Goal: Information Seeking & Learning: Learn about a topic

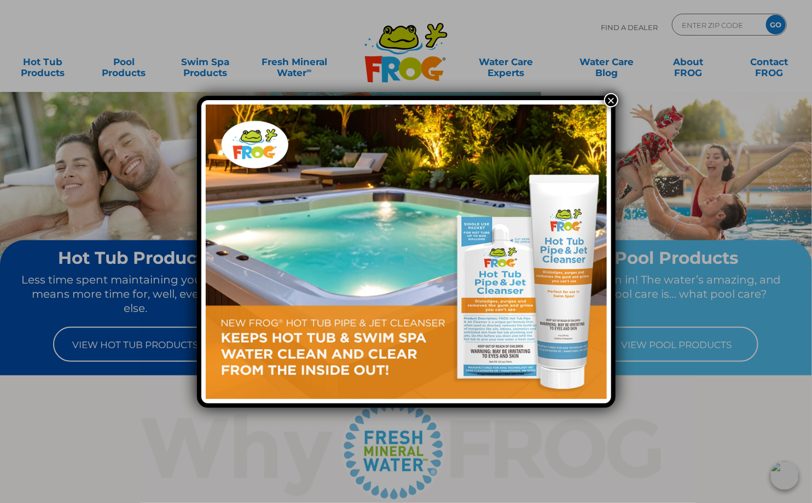
click at [611, 100] on button "×" at bounding box center [611, 100] width 14 height 14
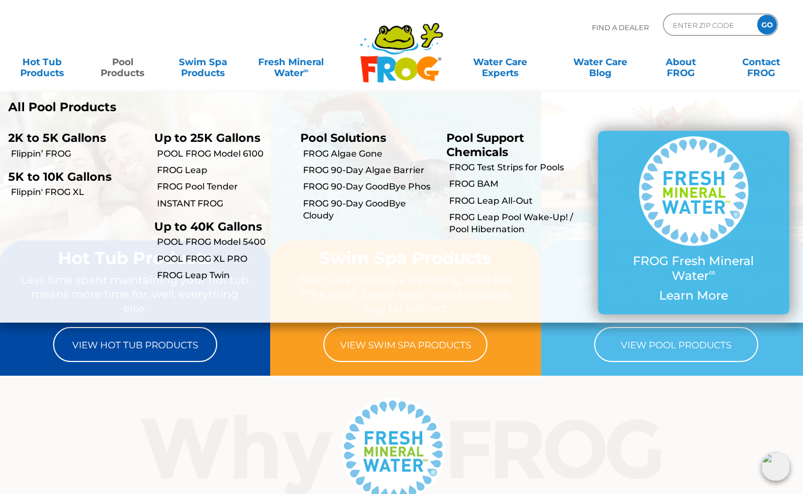
click at [117, 73] on link "Pool Products" at bounding box center [122, 62] width 62 height 22
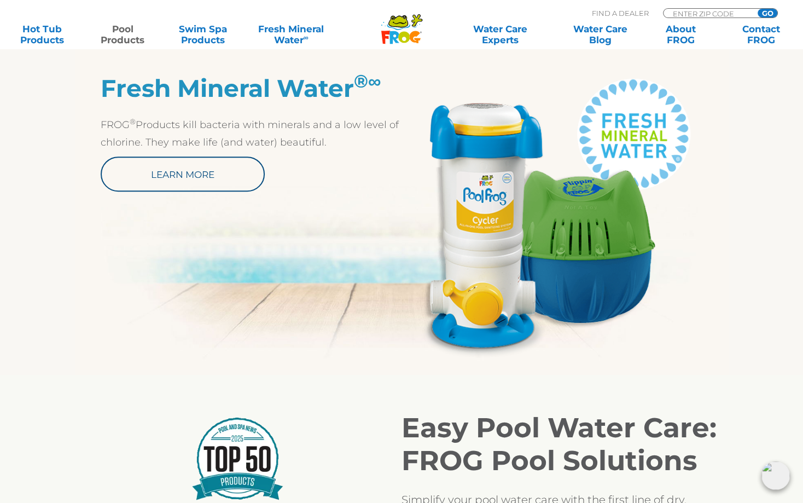
scroll to position [585, 0]
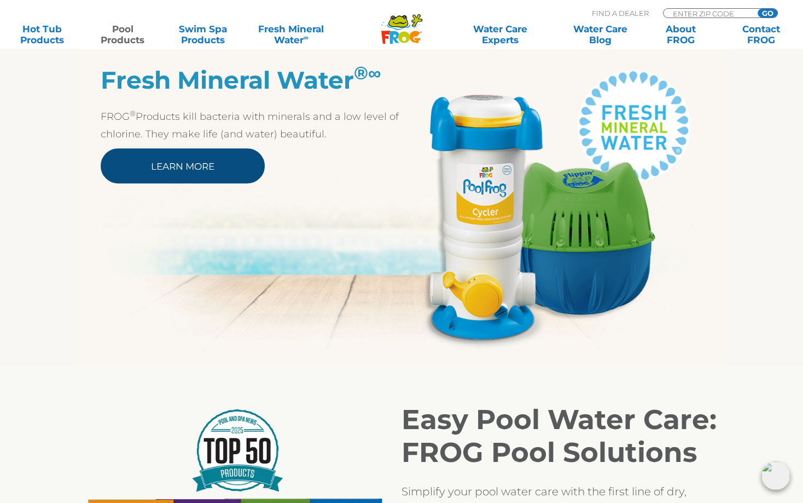
click at [227, 161] on link "Learn More" at bounding box center [183, 165] width 164 height 35
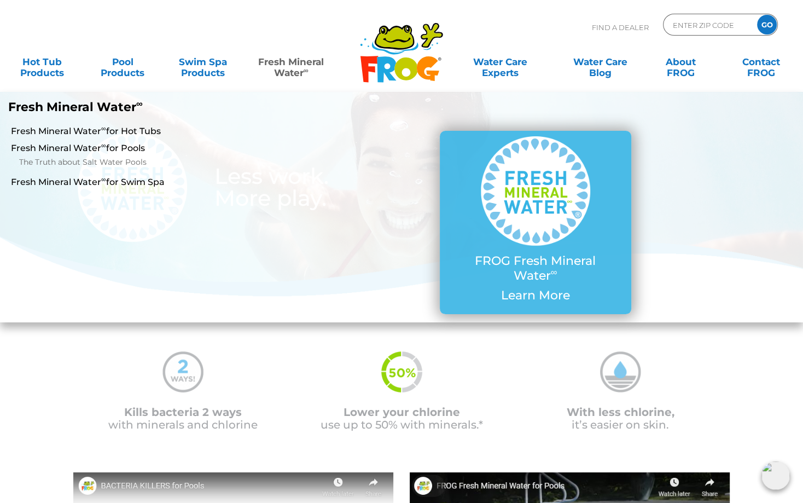
click at [283, 72] on link "Fresh Mineral Water ∞" at bounding box center [291, 62] width 78 height 22
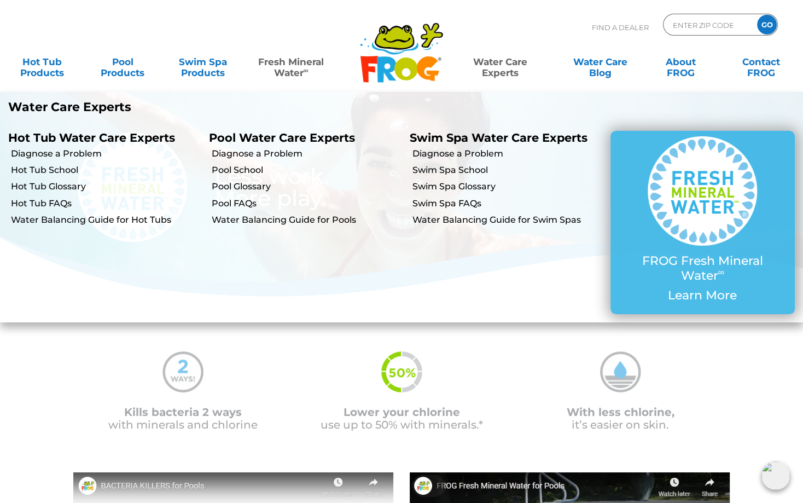
click at [512, 69] on link "Water Care Experts" at bounding box center [501, 62] width 102 height 22
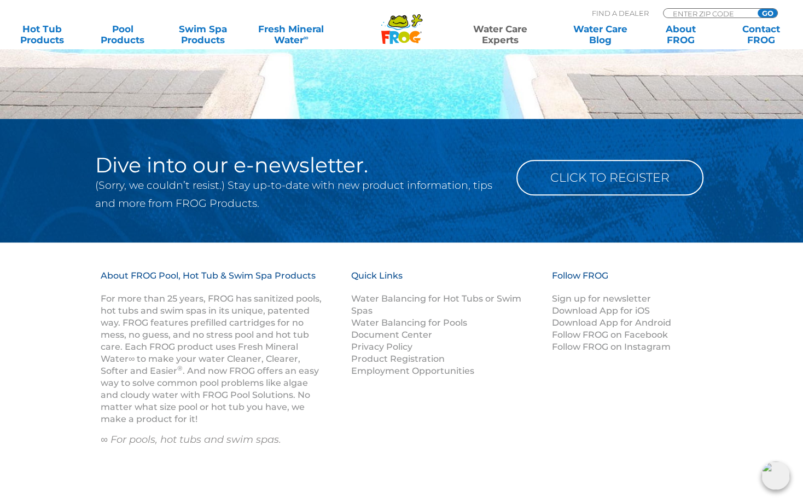
scroll to position [1180, 0]
